Goal: Information Seeking & Learning: Find specific fact

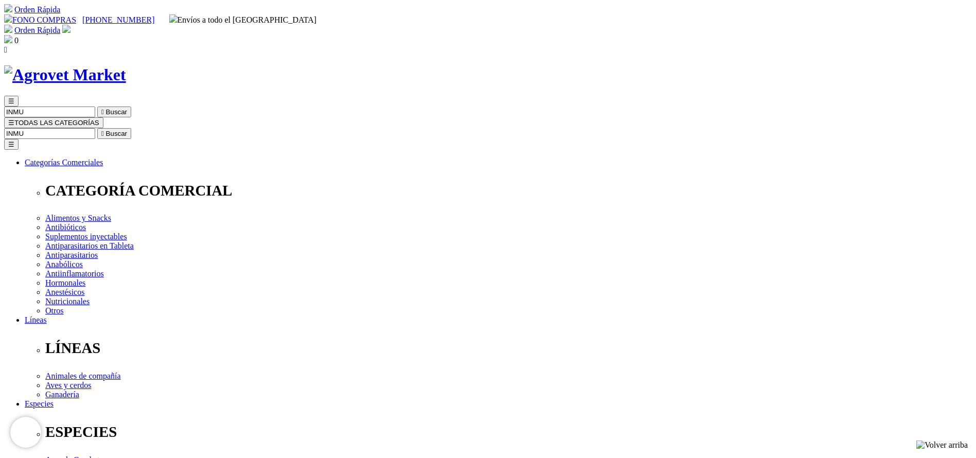
click at [95, 128] on input "Buscar" at bounding box center [49, 133] width 91 height 11
type input "erisipe"
click at [97, 128] on button " Buscar" at bounding box center [114, 133] width 34 height 11
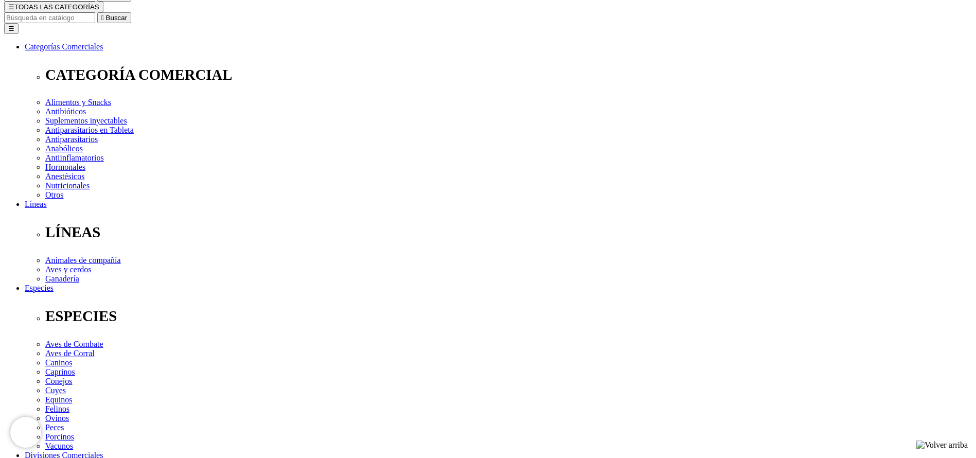
scroll to position [77, 0]
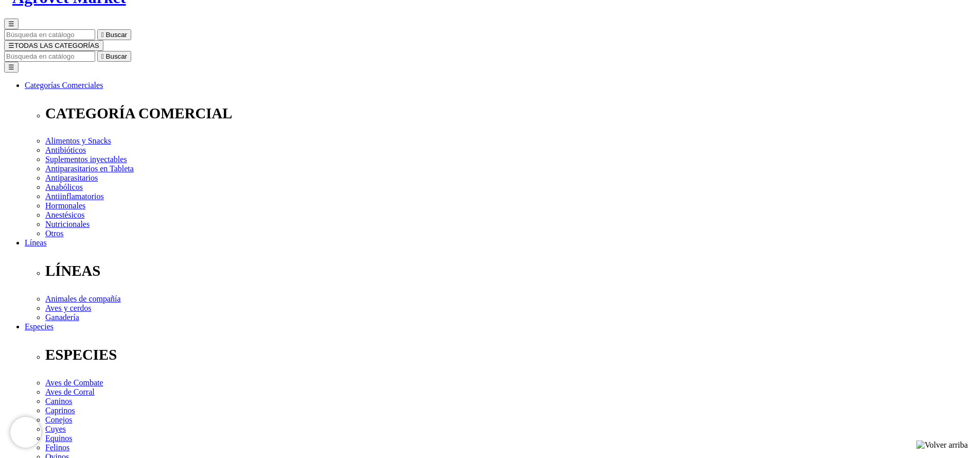
copy div "Tylamox® WS"
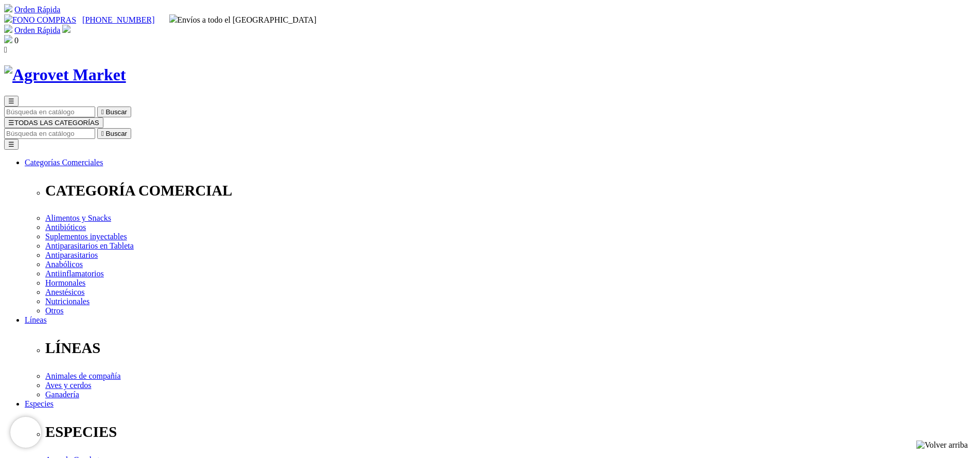
select select "140"
click at [95, 128] on input "Buscar" at bounding box center [49, 133] width 91 height 11
type input "vetoni"
click at [97, 128] on button " Buscar" at bounding box center [114, 133] width 34 height 11
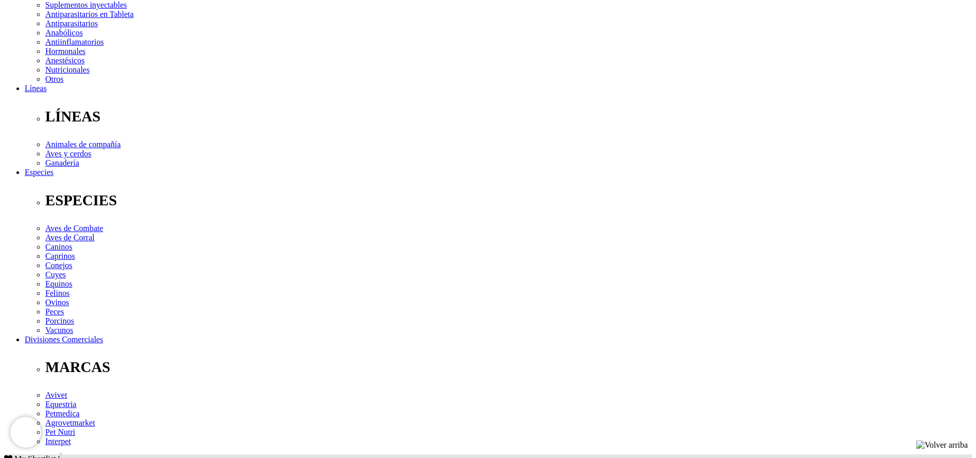
drag, startPoint x: 594, startPoint y: 323, endPoint x: 238, endPoint y: 358, distance: 357.8
copy div "perros y gatos: 1 a 5 mL (mitad en jóvenes)"
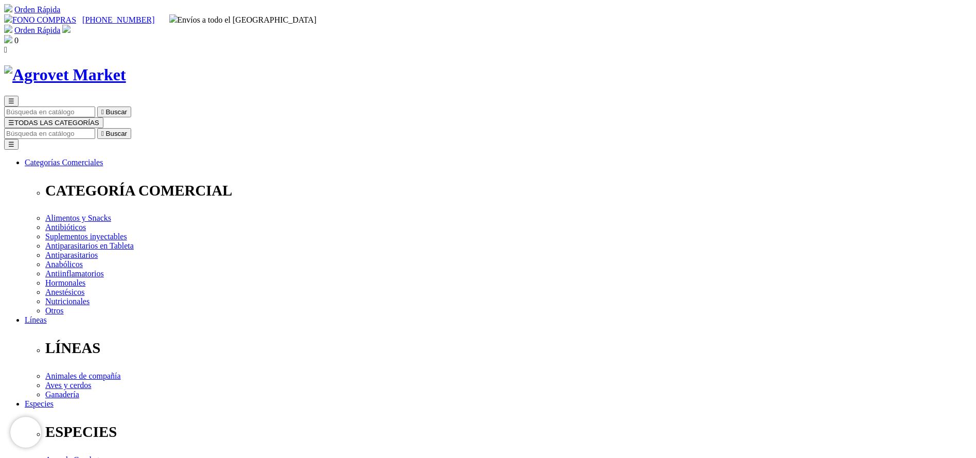
click at [95, 128] on input "Buscar" at bounding box center [49, 133] width 91 height 11
type input "vetpro"
click at [97, 128] on button " Buscar" at bounding box center [114, 133] width 34 height 11
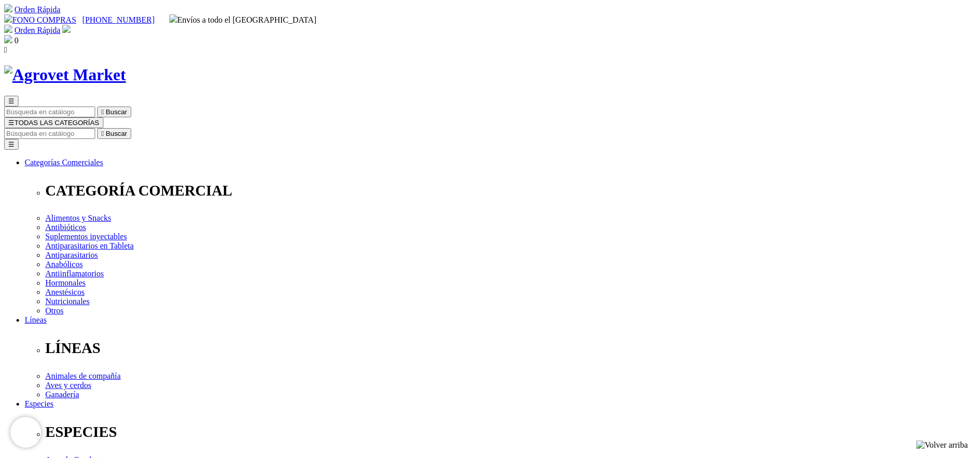
copy div "Vetpro® Dermacare Miconazole+Clorhexidine Shampoo"
click at [95, 128] on input "vetpro" at bounding box center [49, 133] width 91 height 11
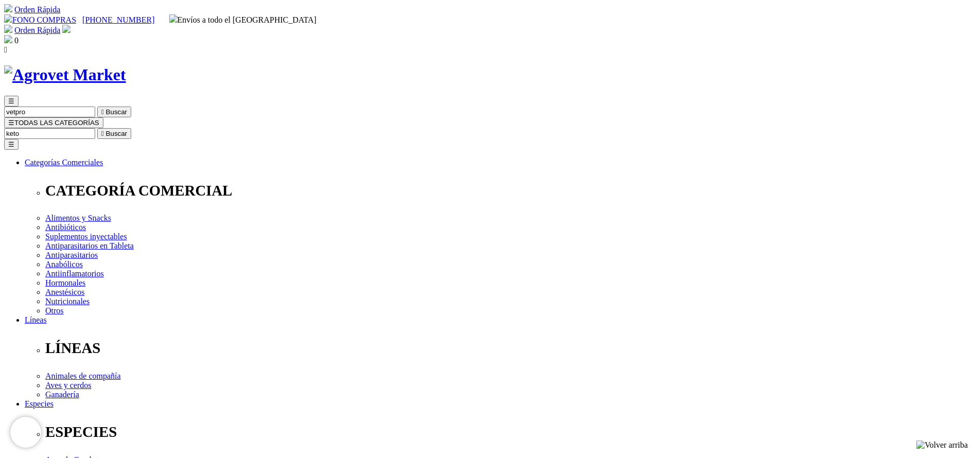
type input "keto"
click at [97, 128] on button " Buscar" at bounding box center [114, 133] width 34 height 11
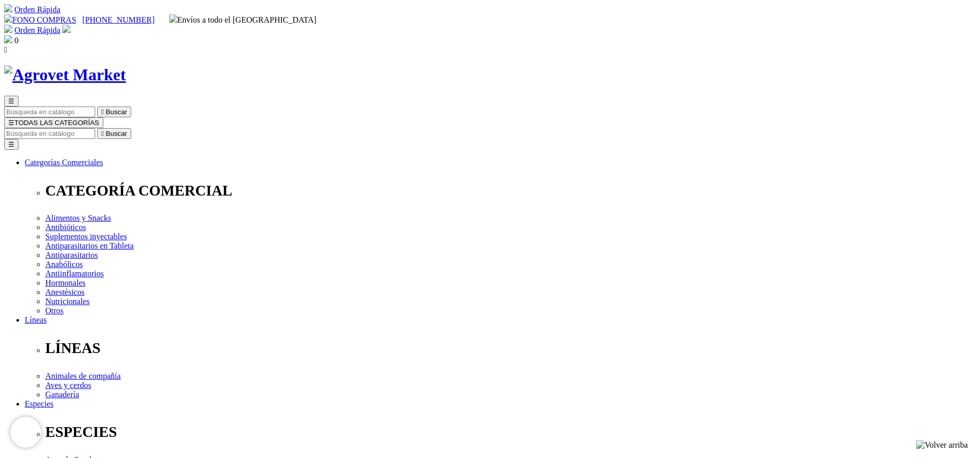
copy div "Vetpro® Dermacare Ketoconazole + Chlorhexidine + Cetrimide Shampoo"
select select "222"
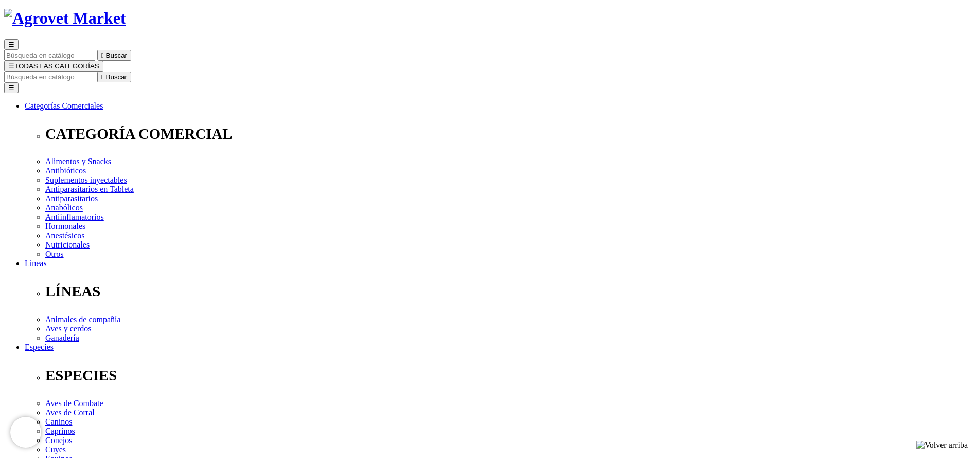
scroll to position [77, 0]
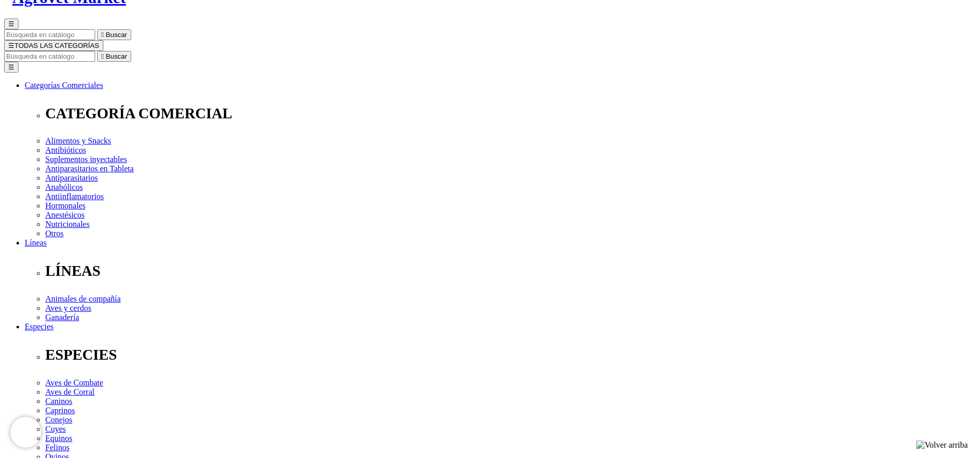
select select "221"
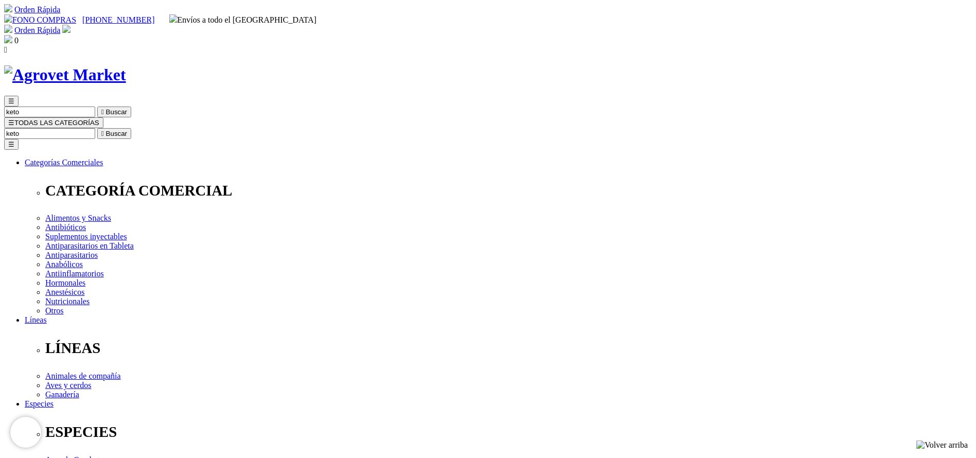
click at [95, 128] on input "keto" at bounding box center [49, 133] width 91 height 11
type input "eprim"
click at [97, 128] on button " Buscar" at bounding box center [114, 133] width 34 height 11
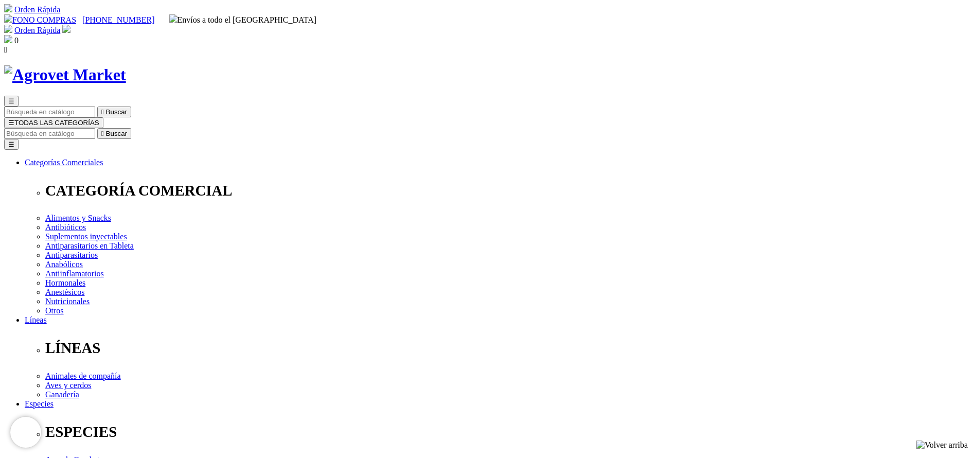
click at [95, 128] on input "Buscar" at bounding box center [49, 133] width 91 height 11
type input "ectonil"
click at [156, 128] on button " Buscar" at bounding box center [173, 133] width 34 height 11
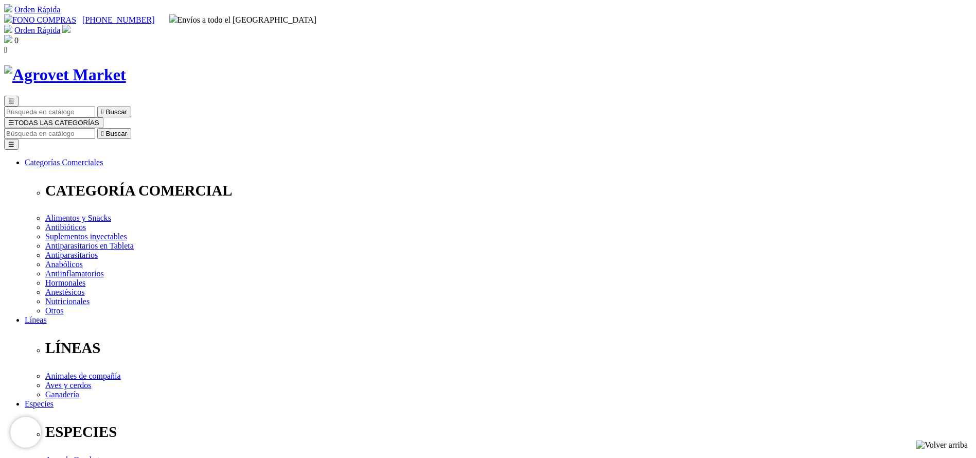
copy div "Ectonil® Pour On"
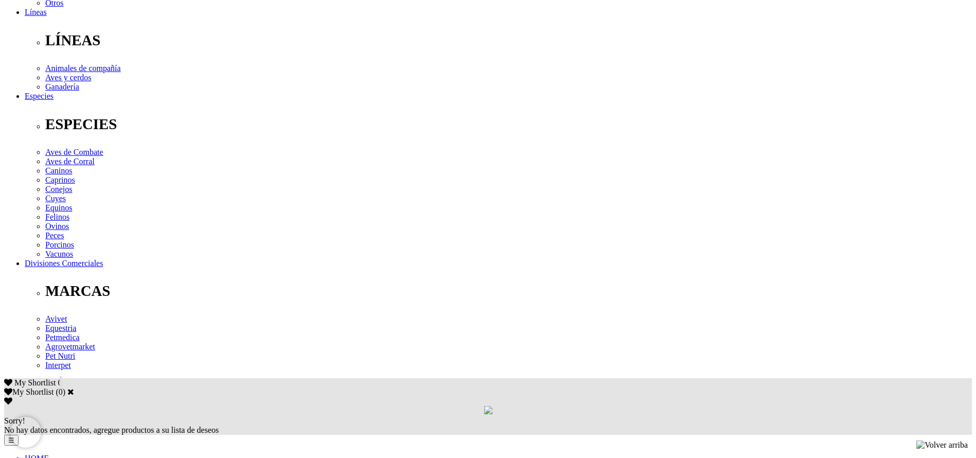
scroll to position [309, 0]
